Goal: Information Seeking & Learning: Learn about a topic

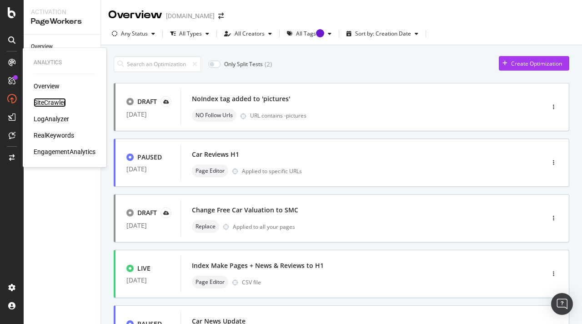
click at [56, 104] on div "SiteCrawler" at bounding box center [50, 102] width 32 height 9
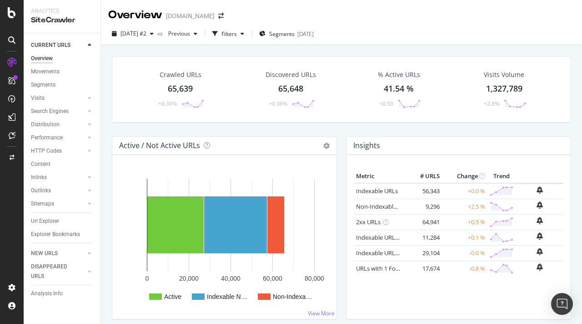
click at [49, 125] on div "Distribution" at bounding box center [45, 125] width 29 height 10
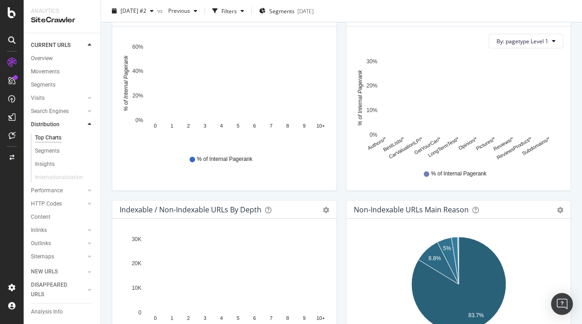
scroll to position [410, 0]
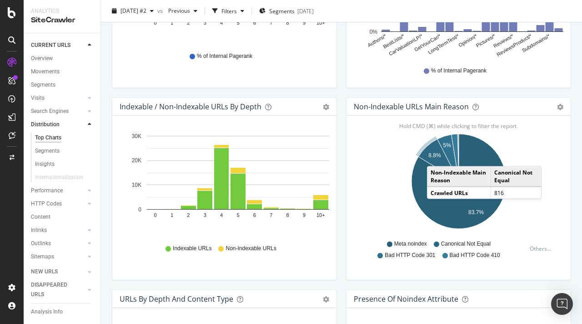
click at [436, 157] on text "8.8%" at bounding box center [435, 155] width 13 height 6
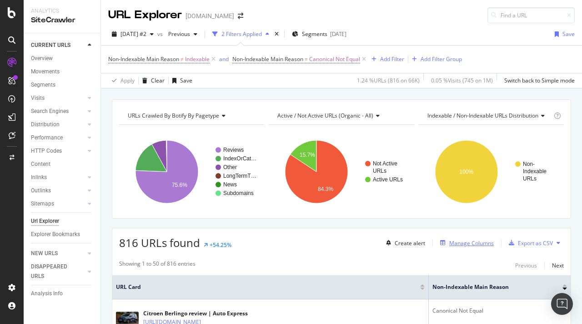
click at [480, 243] on div "Manage Columns" at bounding box center [472, 243] width 45 height 8
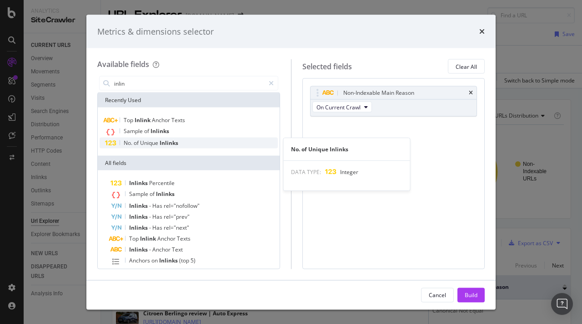
type input "inlin"
click at [144, 146] on div "No. of Unique Inlinks" at bounding box center [189, 142] width 178 height 11
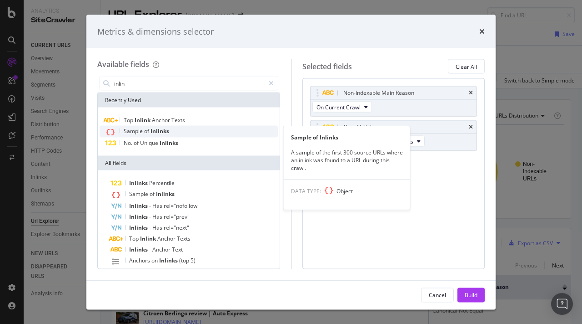
click at [152, 134] on span "Inlinks" at bounding box center [160, 131] width 19 height 8
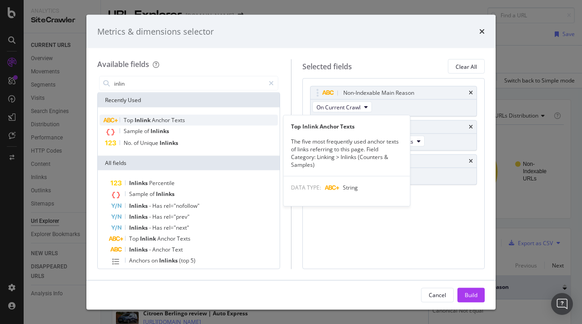
click at [159, 122] on span "Anchor" at bounding box center [162, 120] width 20 height 8
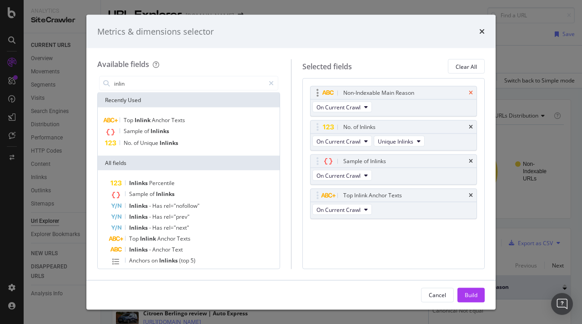
click at [470, 93] on icon "times" at bounding box center [471, 92] width 4 height 5
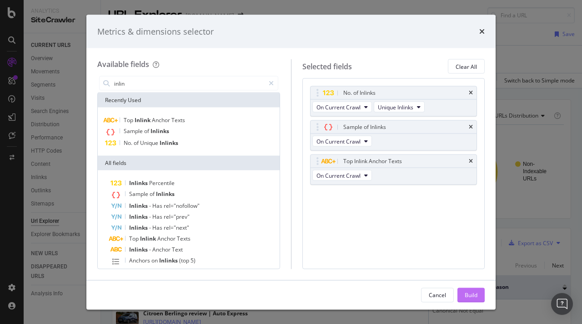
click at [462, 295] on button "Build" at bounding box center [471, 294] width 27 height 15
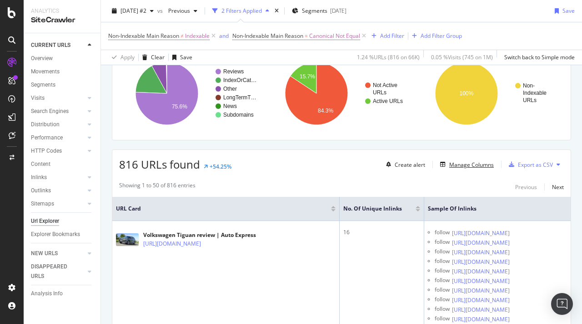
scroll to position [79, 0]
click at [475, 165] on div "Manage Columns" at bounding box center [472, 164] width 45 height 8
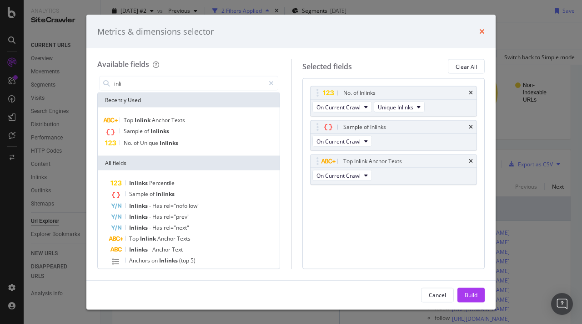
type input "inli"
click at [482, 28] on icon "times" at bounding box center [482, 31] width 5 height 7
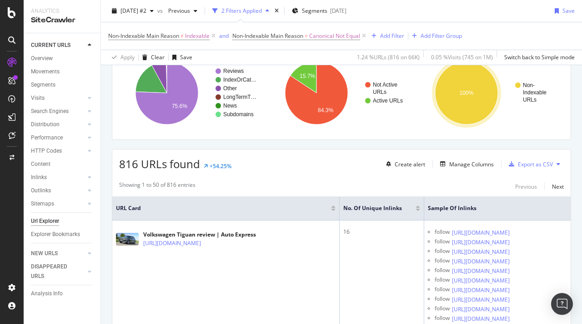
click at [418, 206] on div at bounding box center [418, 206] width 5 height 2
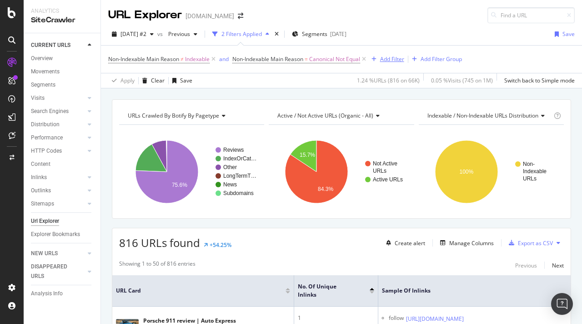
click at [396, 58] on div "Add Filter" at bounding box center [392, 59] width 24 height 8
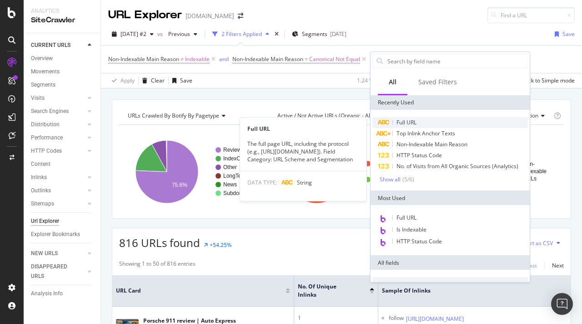
click at [427, 120] on div "Full URL" at bounding box center [451, 122] width 156 height 11
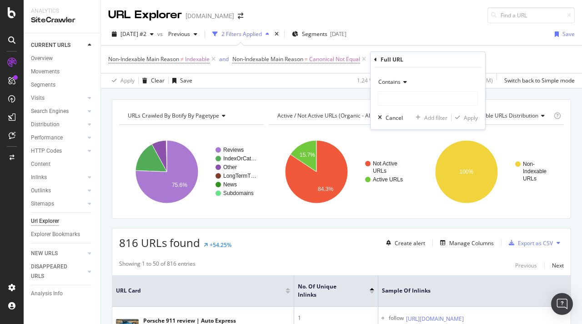
click at [404, 82] on icon at bounding box center [404, 81] width 6 height 5
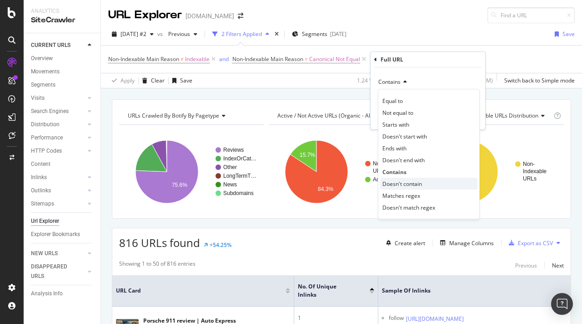
click at [431, 184] on div "Doesn't contain" at bounding box center [428, 183] width 97 height 12
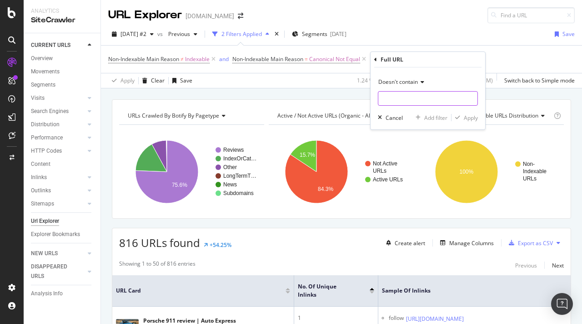
click at [398, 103] on input "text" at bounding box center [428, 98] width 99 height 15
type input "page="
click at [468, 116] on div "Apply" at bounding box center [471, 118] width 14 height 8
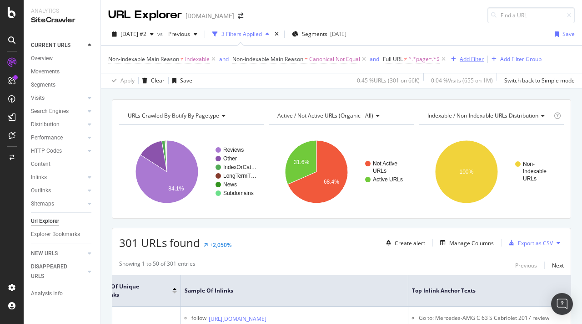
click at [467, 59] on div "Add Filter" at bounding box center [472, 59] width 24 height 8
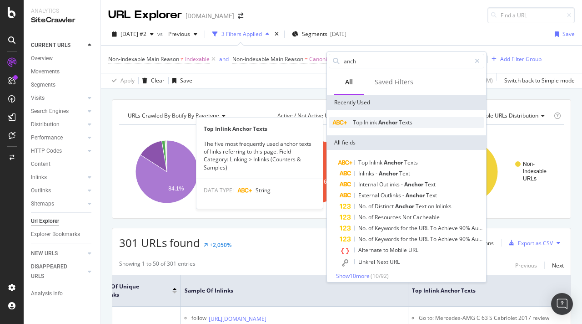
type input "anch"
click at [394, 120] on span "Anchor" at bounding box center [389, 122] width 20 height 8
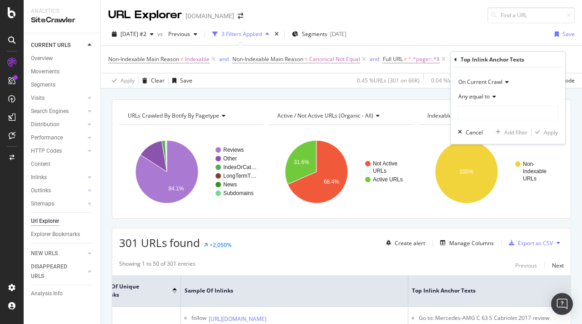
click at [482, 97] on span "Any equal to" at bounding box center [474, 96] width 31 height 8
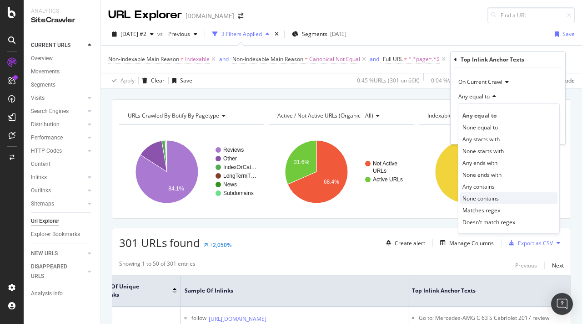
click at [517, 197] on div "None contains" at bounding box center [508, 198] width 97 height 12
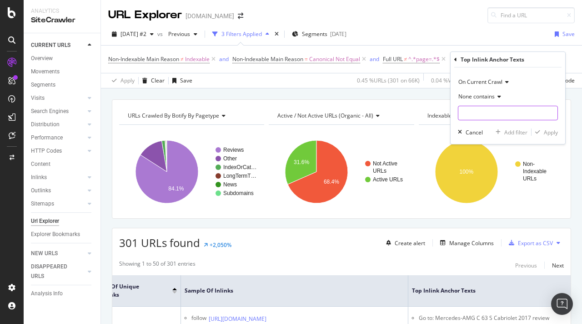
click at [477, 106] on input "text" at bounding box center [508, 113] width 99 height 15
type input "Go To"
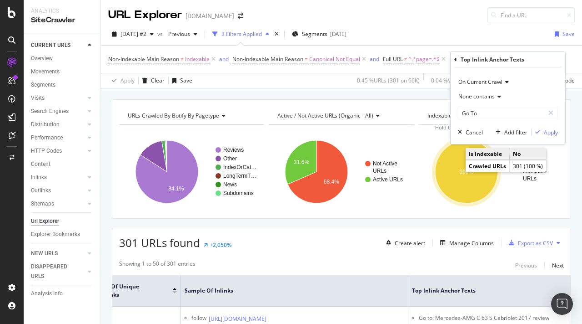
scroll to position [17, 0]
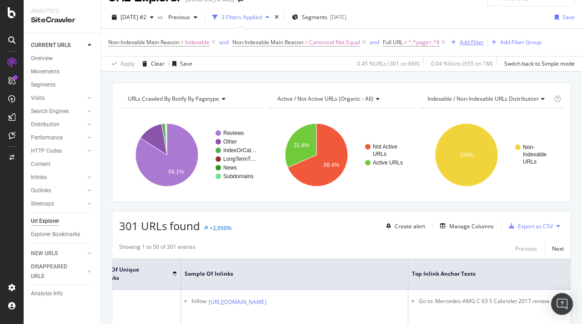
click at [466, 44] on div "Add Filter" at bounding box center [472, 42] width 24 height 8
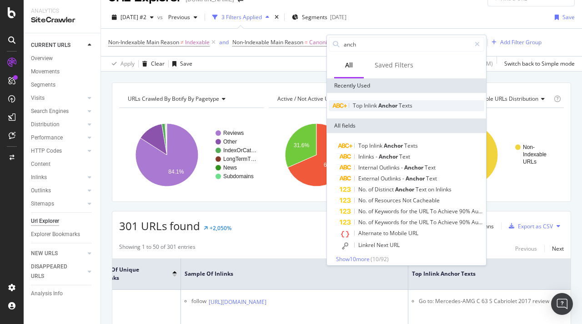
click at [419, 109] on div "Top Inlink Anchor Texts" at bounding box center [407, 105] width 156 height 11
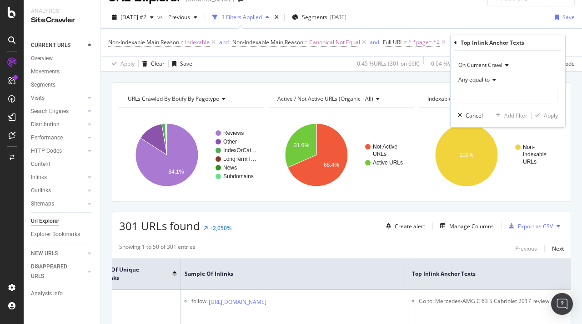
click at [494, 77] on icon at bounding box center [493, 79] width 6 height 5
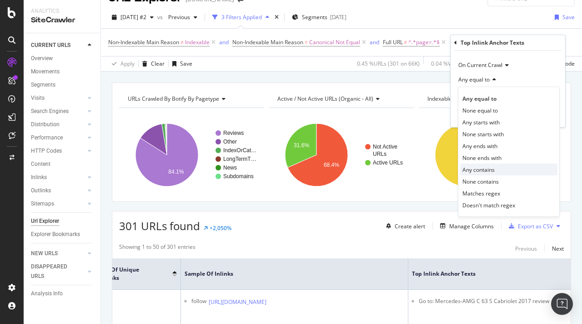
click at [493, 174] on div "Any contains" at bounding box center [508, 169] width 97 height 12
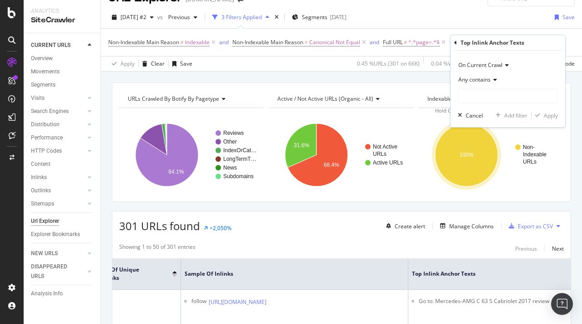
click at [490, 69] on div "On Current Crawl" at bounding box center [508, 65] width 100 height 15
click at [536, 55] on div "On Current Crawl On Current Crawl On Compared Crawl Any contains Cancel Add fil…" at bounding box center [508, 89] width 115 height 76
click at [492, 76] on div "Any contains" at bounding box center [508, 79] width 100 height 15
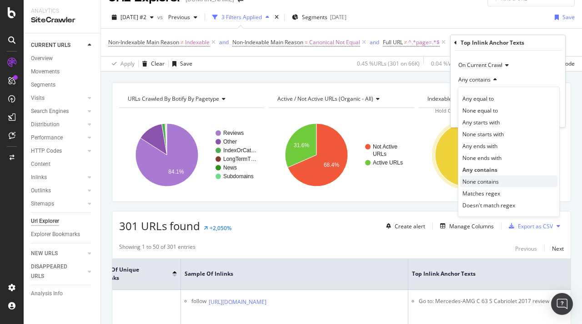
click at [490, 185] on span "None contains" at bounding box center [481, 181] width 36 height 8
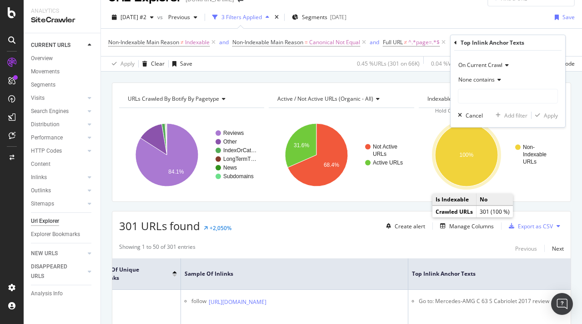
click at [492, 86] on div "None contains" at bounding box center [508, 79] width 100 height 15
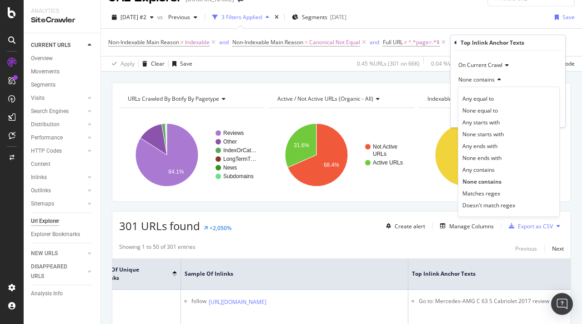
click at [455, 85] on div "On Current Crawl None contains Any equal to None equal to Any starts with None …" at bounding box center [508, 89] width 115 height 76
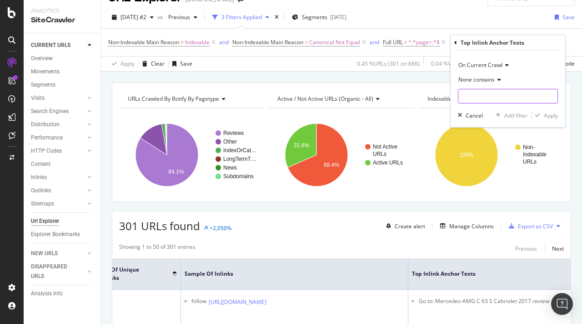
click at [468, 94] on input "text" at bounding box center [508, 96] width 99 height 15
type input "Go to"
click at [551, 115] on div "Apply" at bounding box center [551, 115] width 14 height 8
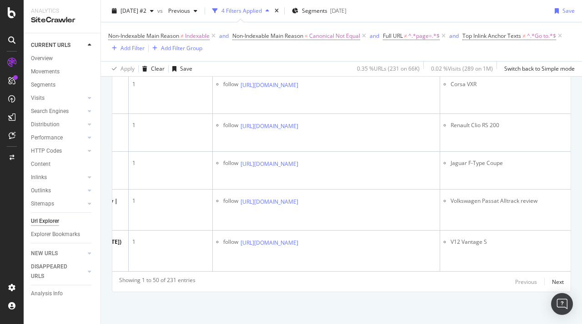
scroll to position [2268, 0]
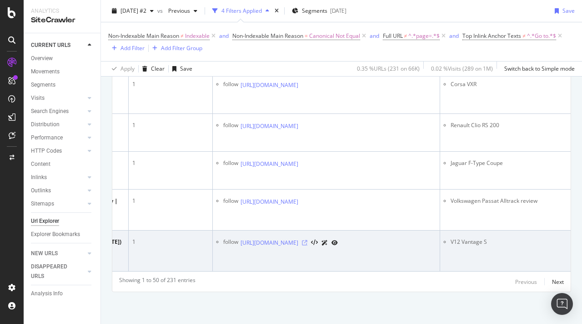
click at [308, 240] on icon at bounding box center [304, 242] width 5 height 5
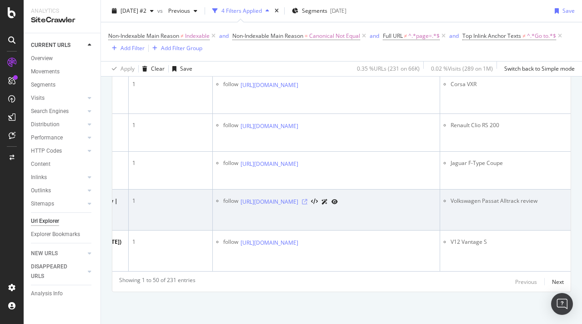
click at [308, 199] on icon at bounding box center [304, 201] width 5 height 5
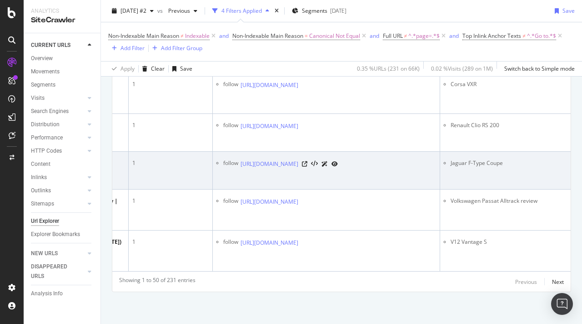
scroll to position [2228, 0]
click at [308, 167] on icon at bounding box center [304, 163] width 5 height 5
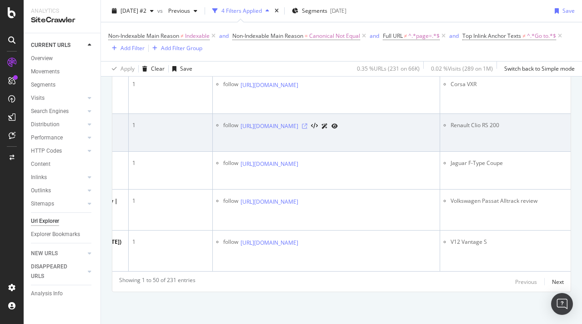
click at [308, 129] on icon at bounding box center [304, 125] width 5 height 5
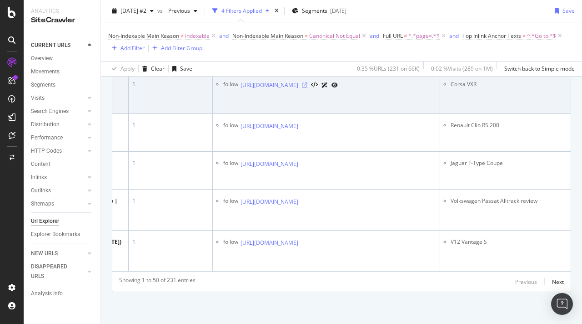
click at [308, 88] on icon at bounding box center [304, 84] width 5 height 5
